Goal: Navigation & Orientation: Find specific page/section

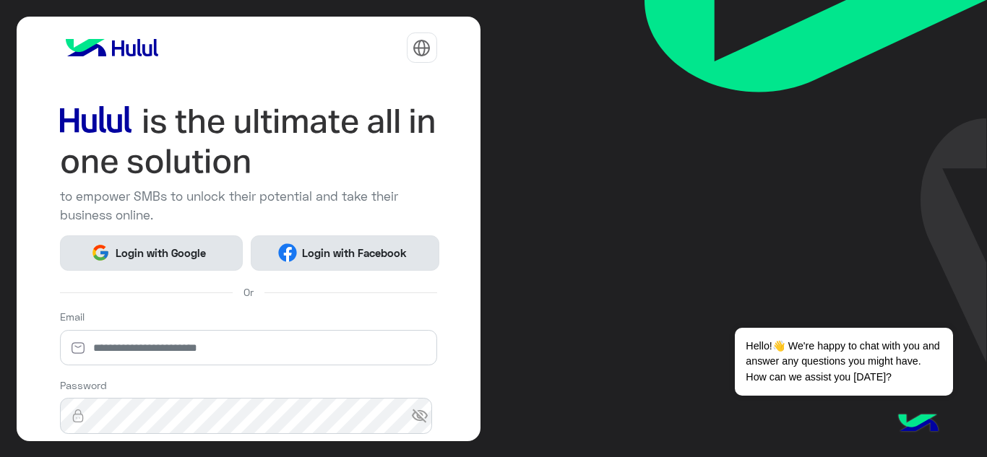
drag, startPoint x: 160, startPoint y: 263, endPoint x: 264, endPoint y: 238, distance: 106.4
click at [161, 262] on button "Login with Google" at bounding box center [151, 253] width 183 height 35
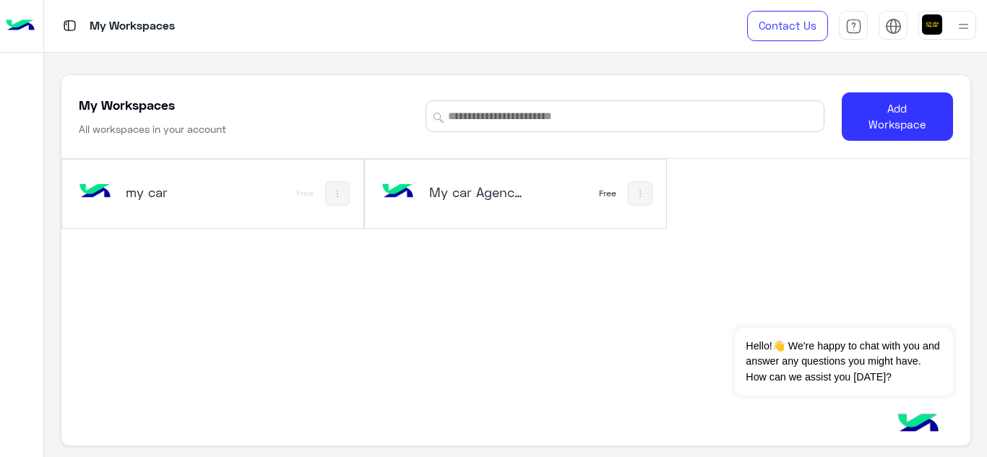
click at [391, 202] on img at bounding box center [398, 192] width 39 height 39
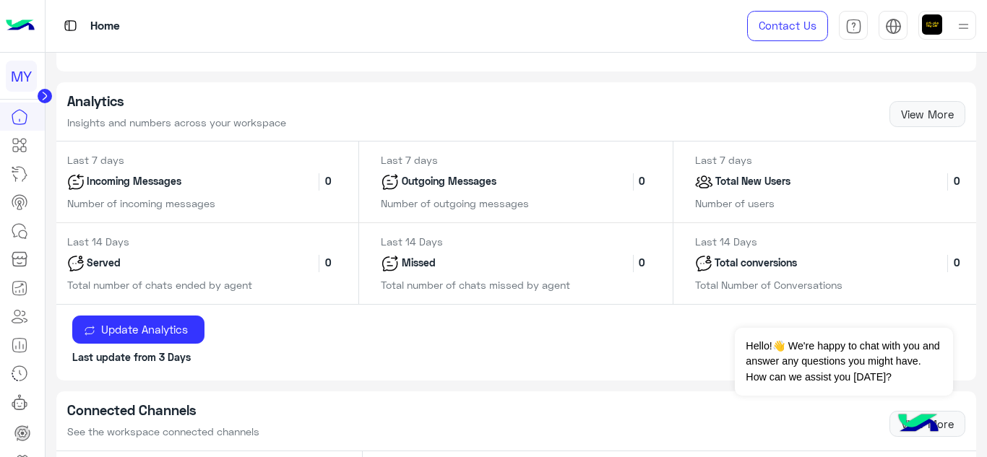
scroll to position [722, 0]
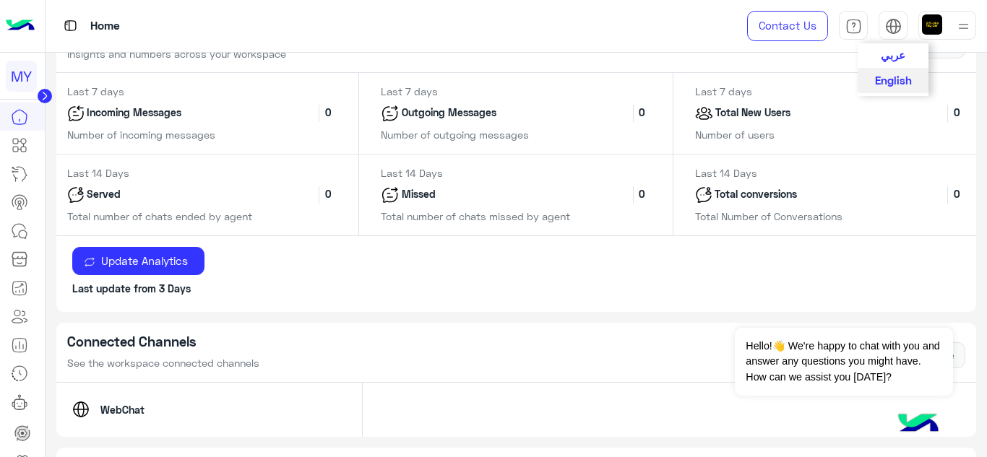
click at [884, 61] on span "عربي" at bounding box center [893, 54] width 25 height 13
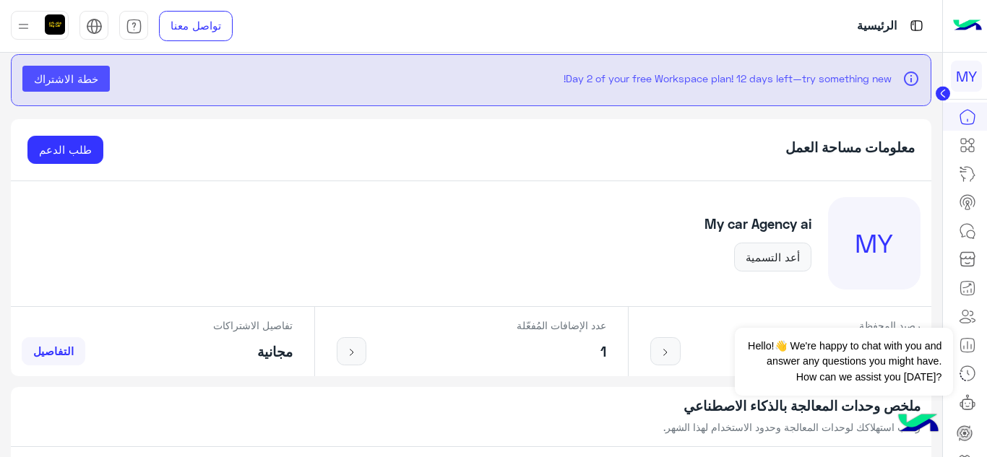
scroll to position [0, 0]
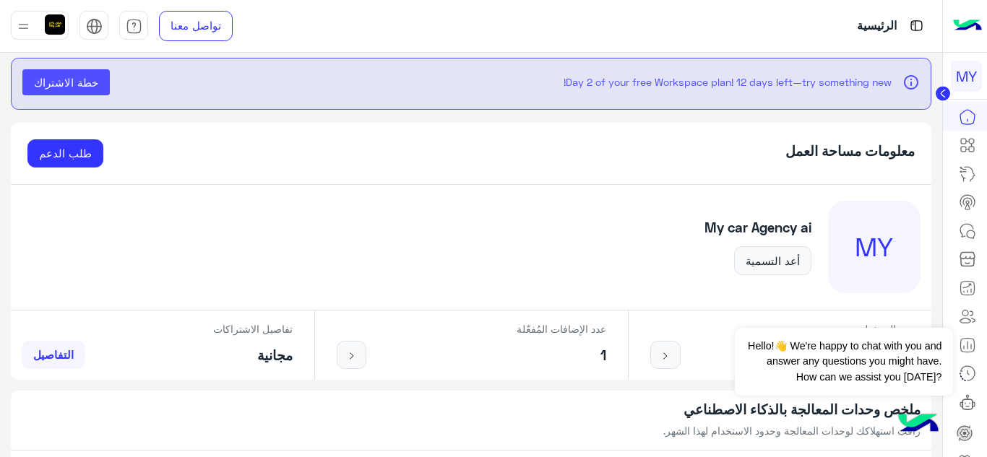
click at [610, 82] on p "Day 2 of your free Workspace plan! 12 days left—try something new!" at bounding box center [506, 81] width 771 height 15
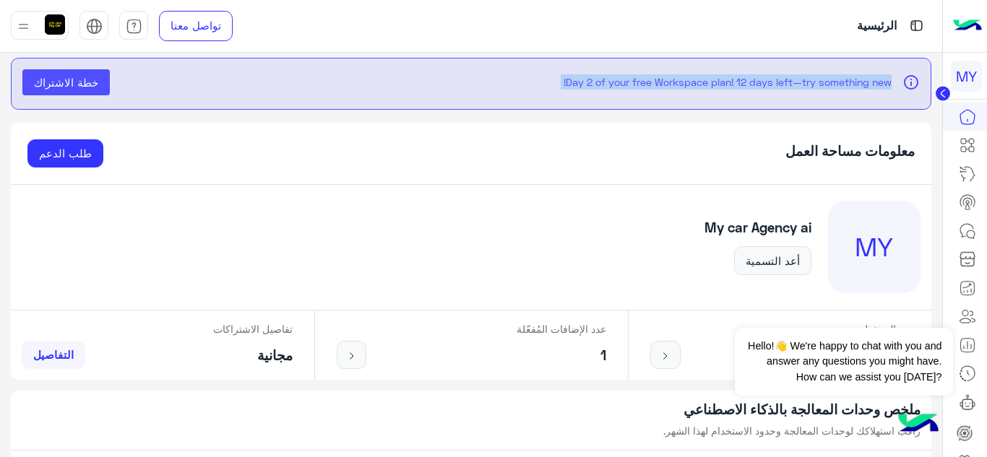
click at [610, 82] on p "Day 2 of your free Workspace plan! 12 days left—try something new!" at bounding box center [506, 81] width 771 height 15
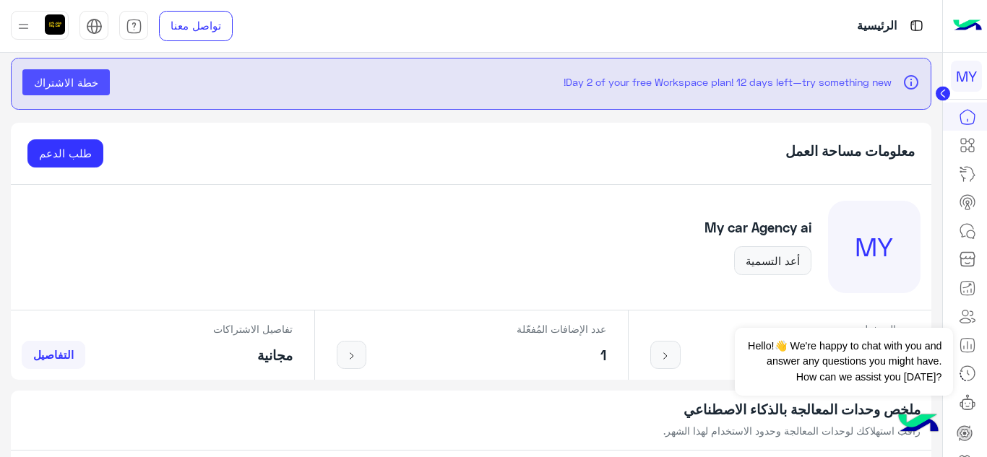
click at [584, 165] on div "معلومات مساحة العمل طلب الدعم" at bounding box center [471, 154] width 920 height 62
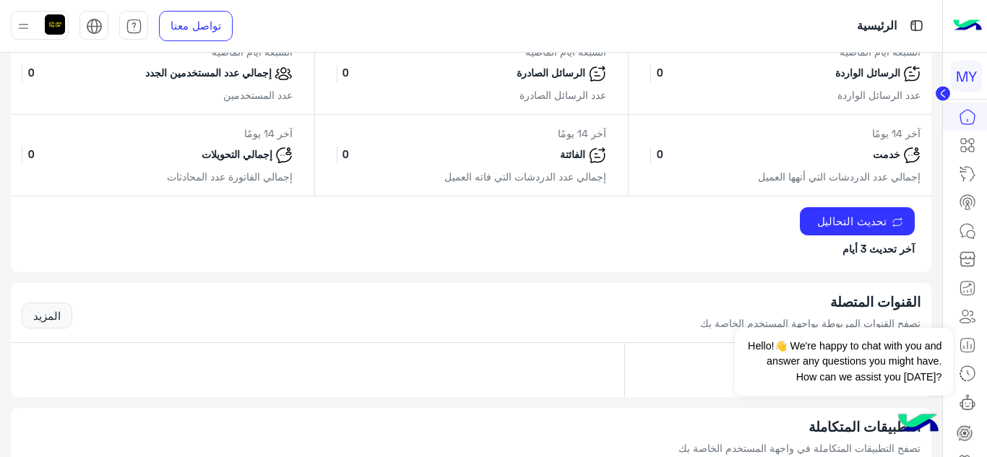
scroll to position [886, 0]
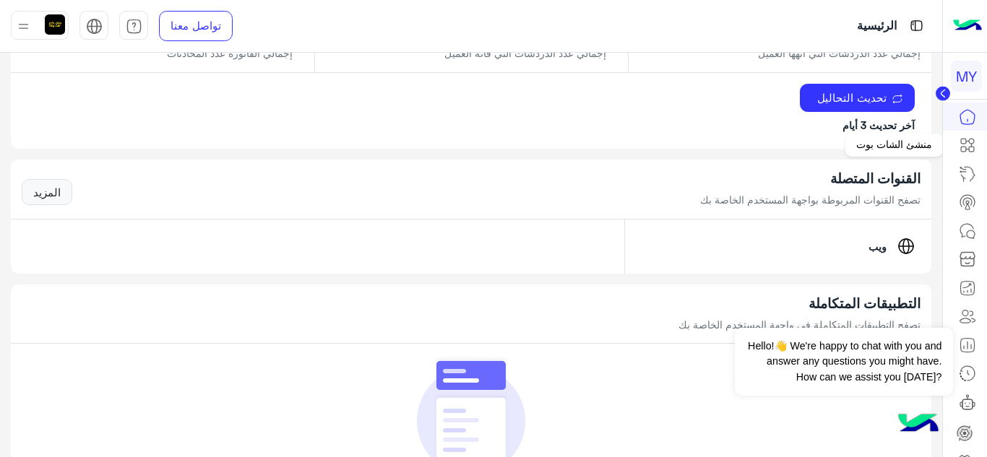
click at [962, 150] on icon at bounding box center [967, 145] width 17 height 17
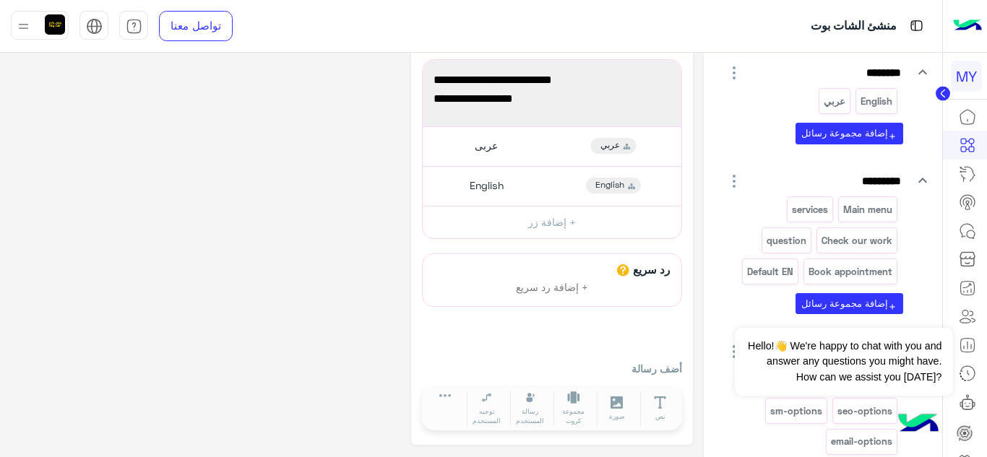
scroll to position [217, 0]
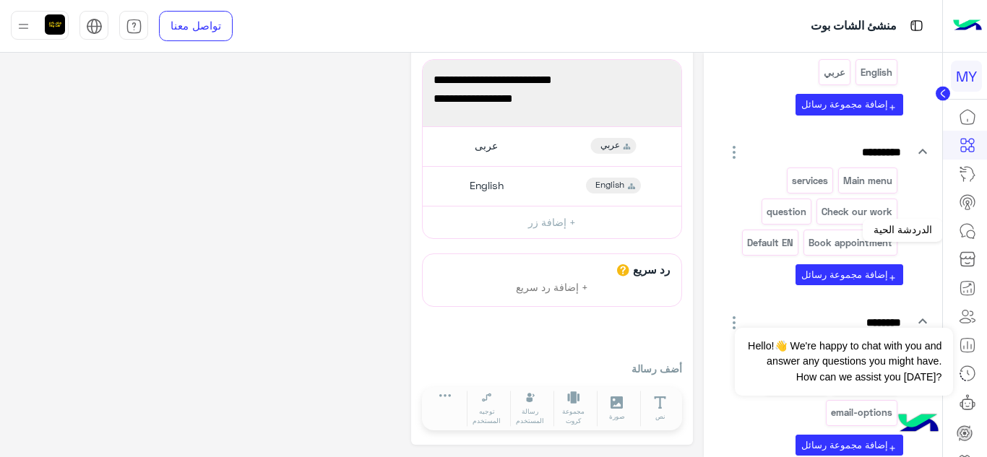
click at [965, 228] on icon at bounding box center [967, 231] width 17 height 17
click at [937, 309] on button "Dismiss ✕" at bounding box center [909, 309] width 87 height 29
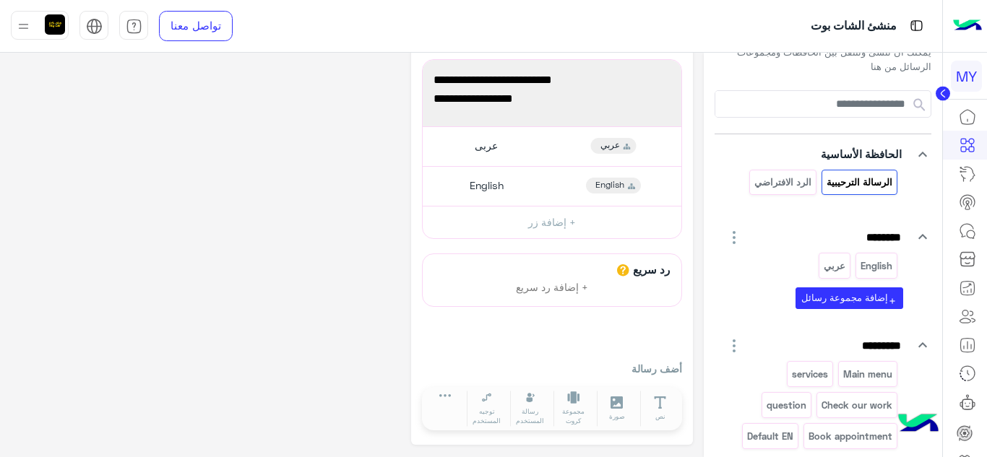
scroll to position [0, 0]
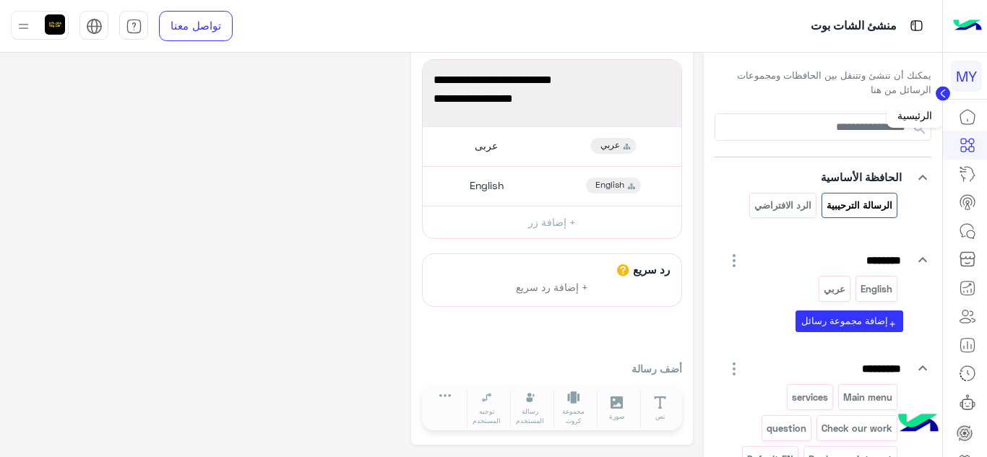
click at [962, 121] on icon at bounding box center [967, 116] width 17 height 17
